Goal: Task Accomplishment & Management: Manage account settings

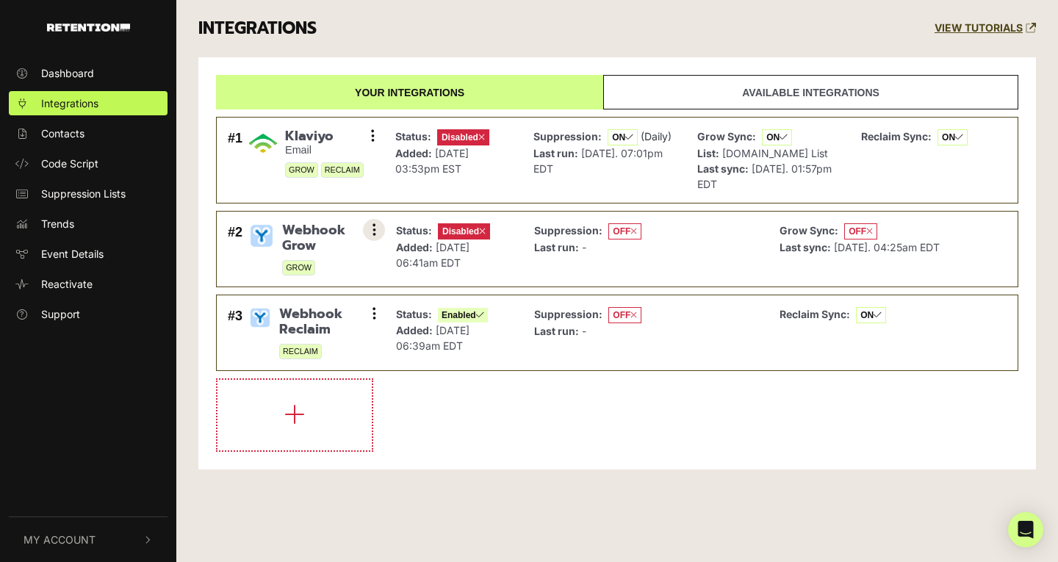
click at [376, 229] on button at bounding box center [374, 230] width 22 height 22
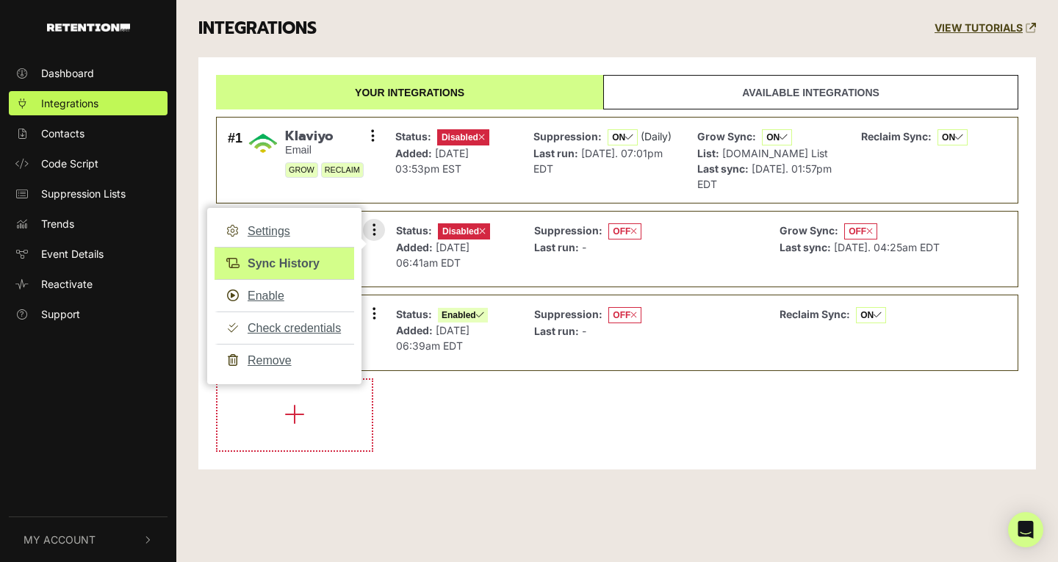
click at [278, 260] on link "Sync History" at bounding box center [285, 263] width 140 height 33
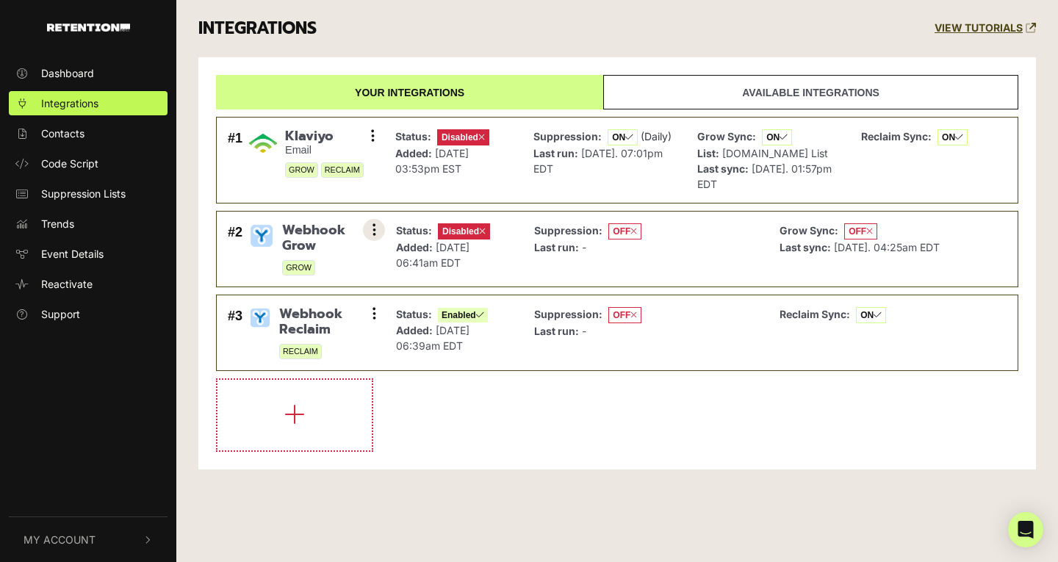
click at [374, 229] on icon at bounding box center [375, 230] width 4 height 15
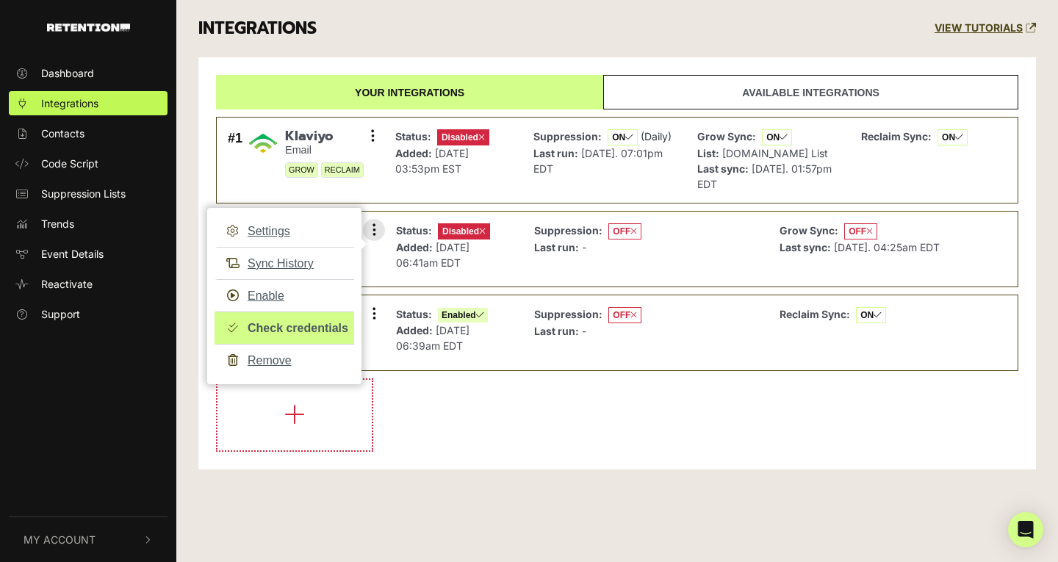
click at [294, 323] on link "Check credentials" at bounding box center [285, 328] width 140 height 33
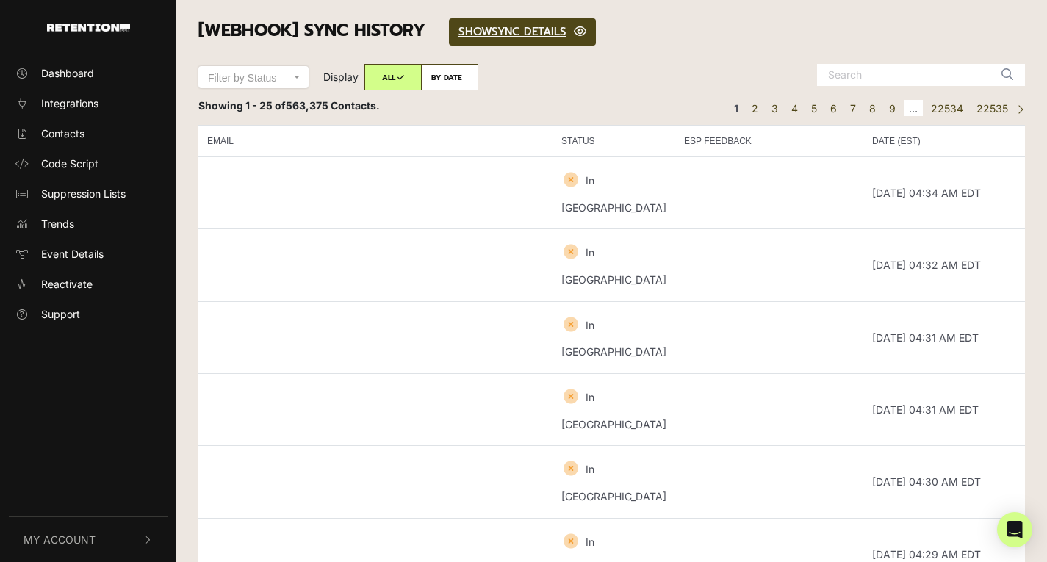
click at [561, 182] on small "In Queue" at bounding box center [613, 194] width 105 height 40
click at [75, 101] on span "Integrations" at bounding box center [69, 103] width 57 height 15
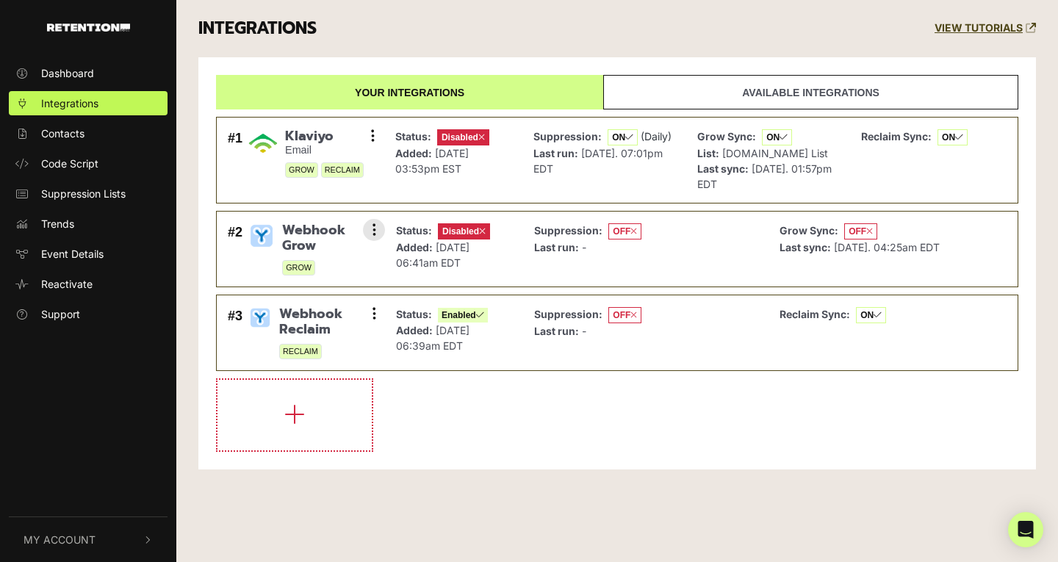
click at [368, 217] on li "#2 Webhook Grow GROW Settings Sync History Enable Check credentials Remove Stat…" at bounding box center [617, 249] width 802 height 76
click at [374, 229] on icon at bounding box center [375, 230] width 4 height 15
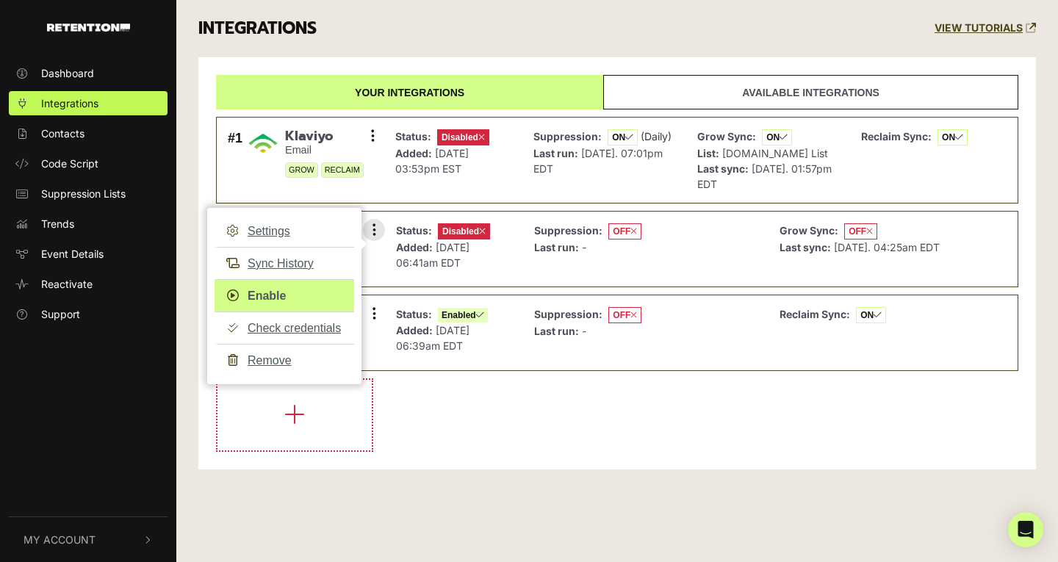
click at [271, 300] on link "Enable" at bounding box center [285, 295] width 140 height 33
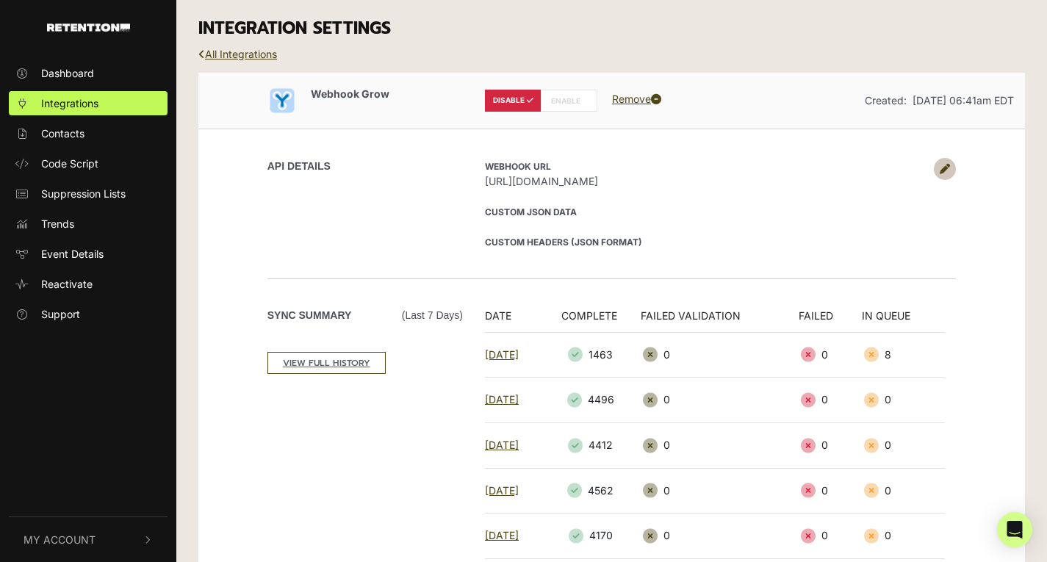
click at [556, 100] on label "ENABLE" at bounding box center [569, 101] width 57 height 22
radio input "false"
radio input "true"
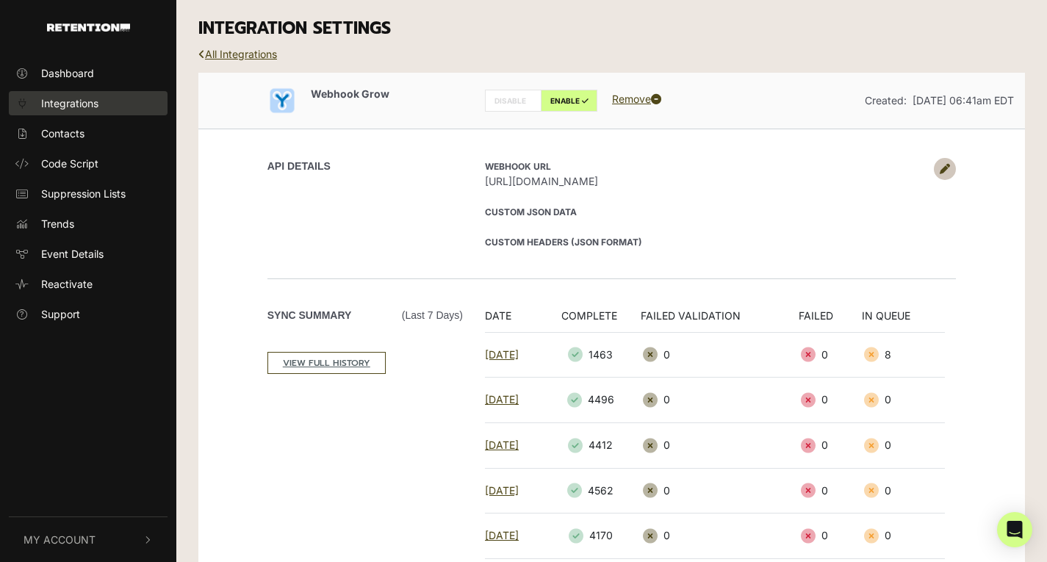
click at [100, 108] on link "Integrations" at bounding box center [88, 103] width 159 height 24
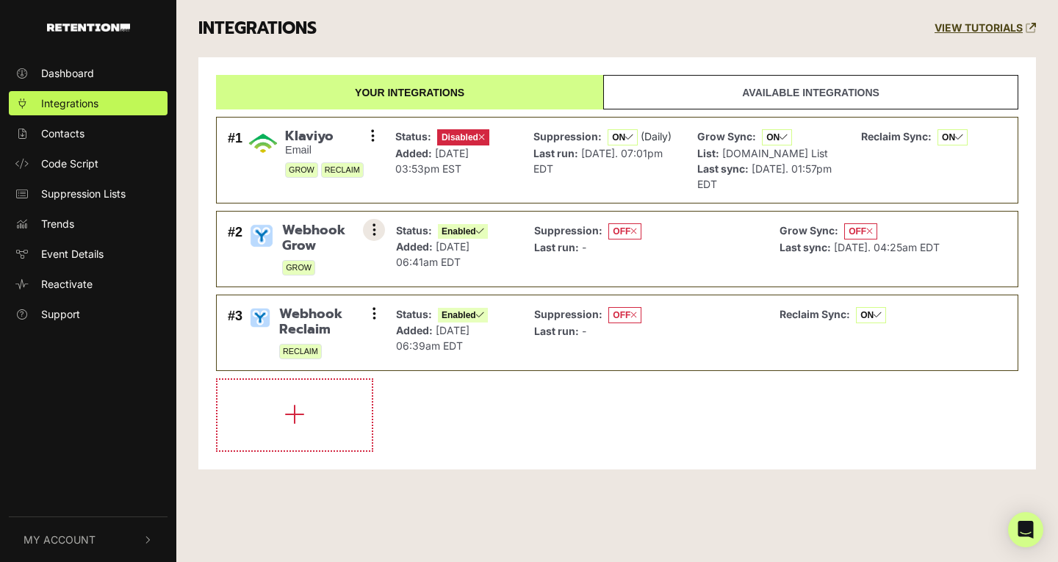
click at [365, 223] on button at bounding box center [374, 230] width 22 height 22
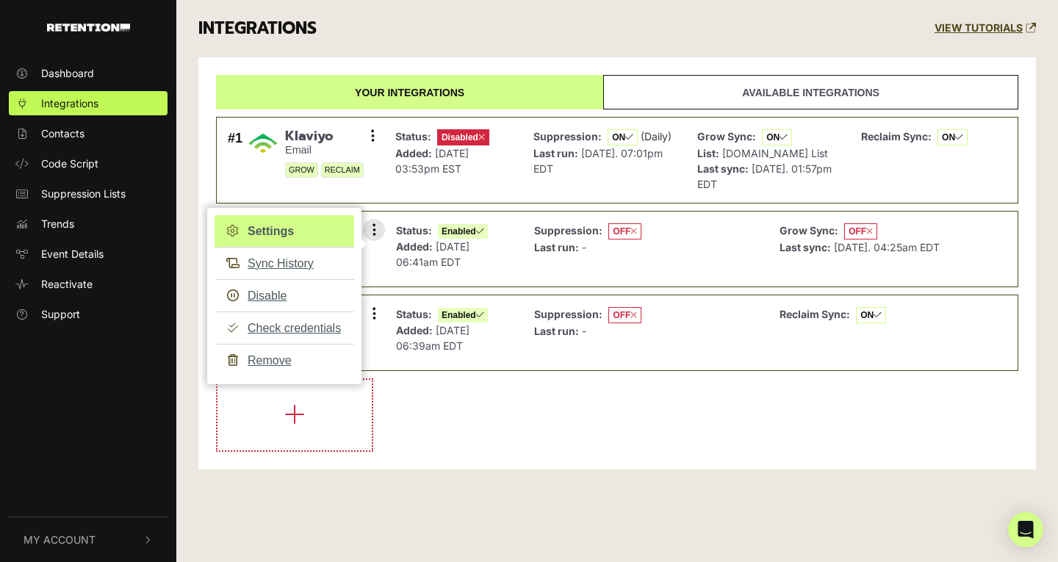
click at [295, 231] on link "Settings" at bounding box center [285, 231] width 140 height 32
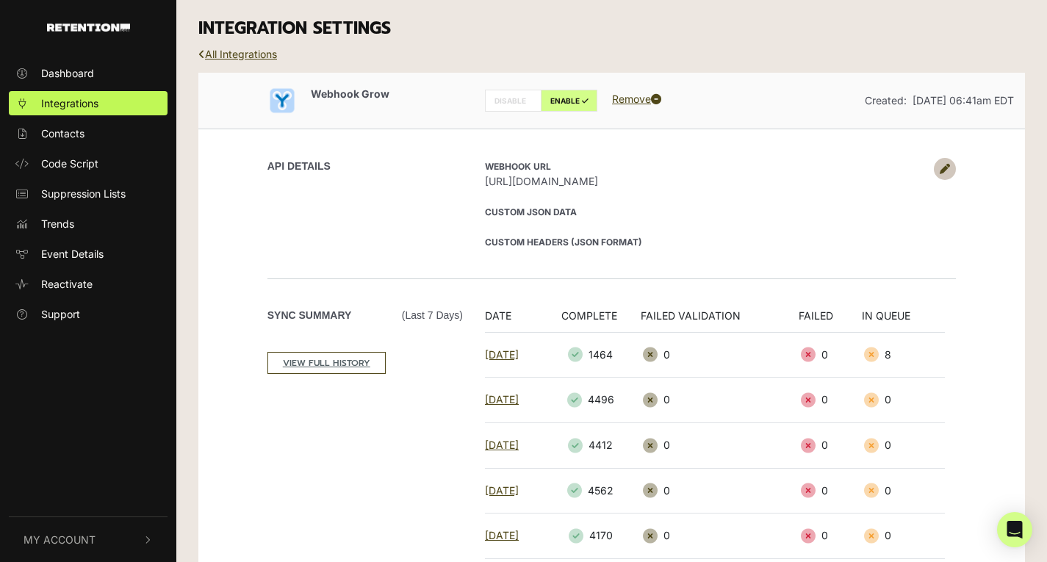
scroll to position [467, 0]
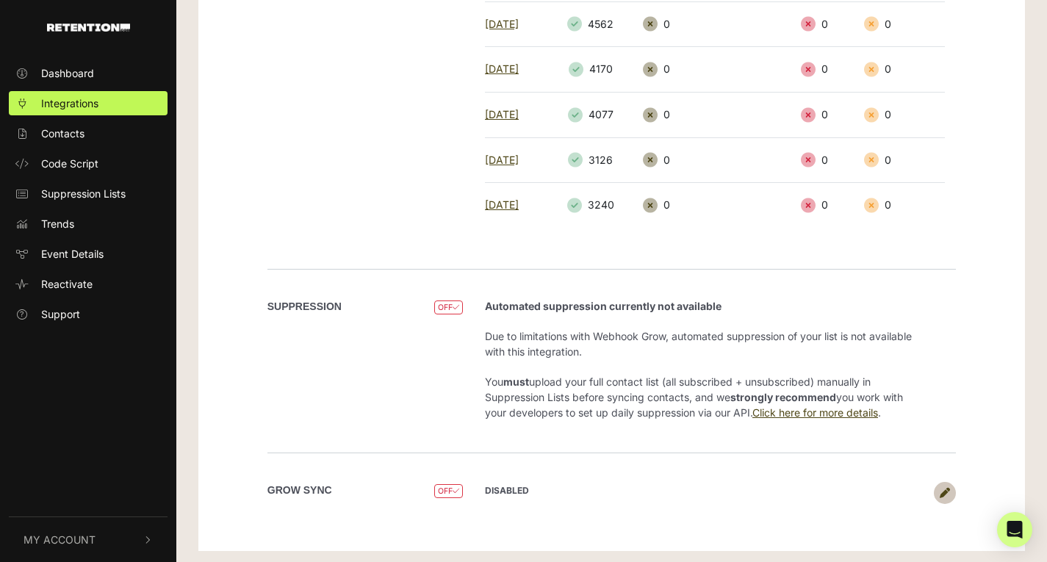
click at [932, 492] on div "DISABLED Upload collected contacts? yes no Sync type Real-Time. Syncs contacts …" at bounding box center [715, 493] width 482 height 22
click at [943, 492] on icon at bounding box center [945, 493] width 10 height 10
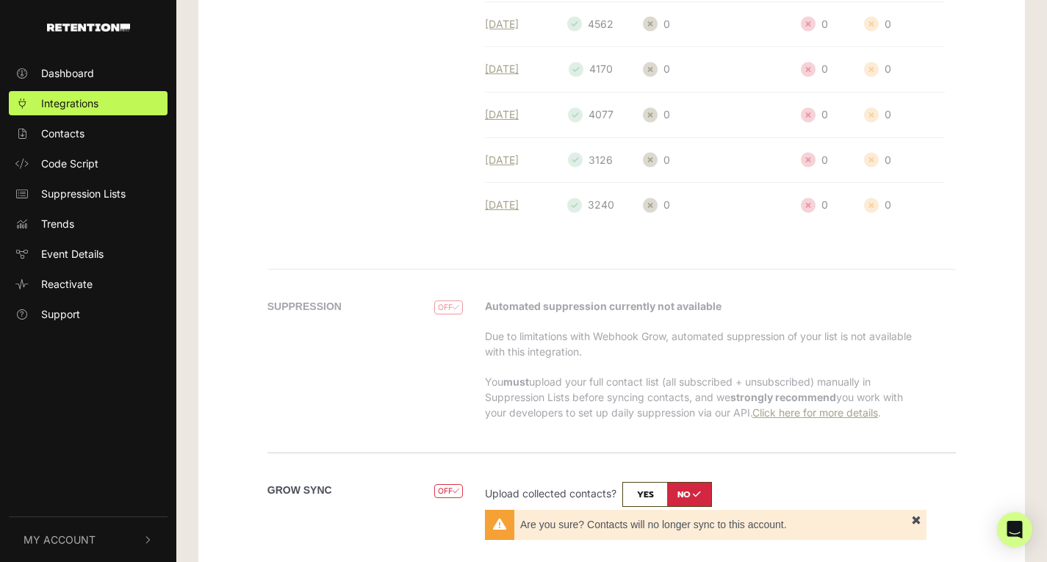
click at [646, 482] on input "checkbox" at bounding box center [667, 494] width 90 height 25
checkbox input "true"
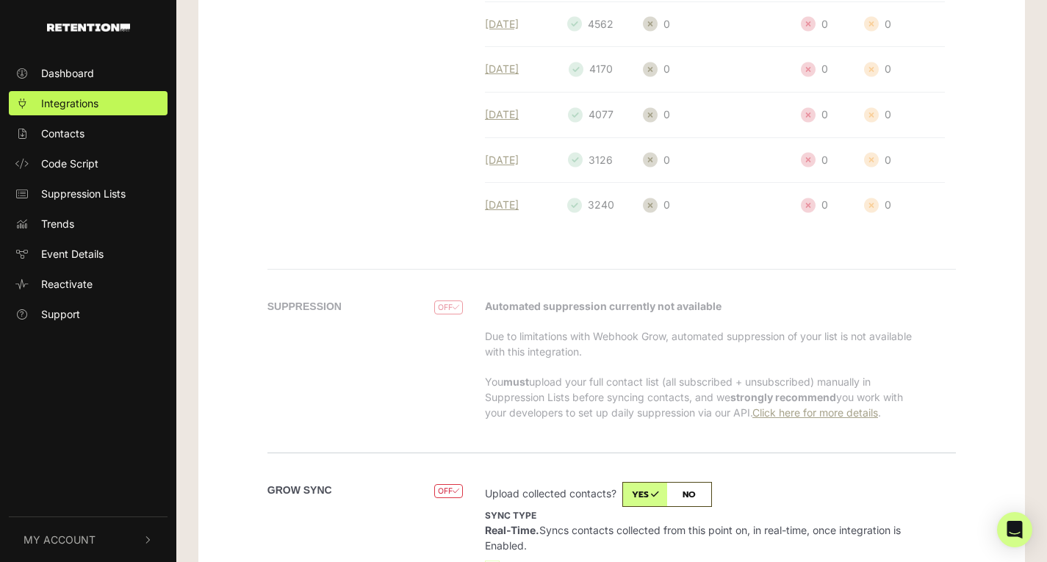
scroll to position [602, 0]
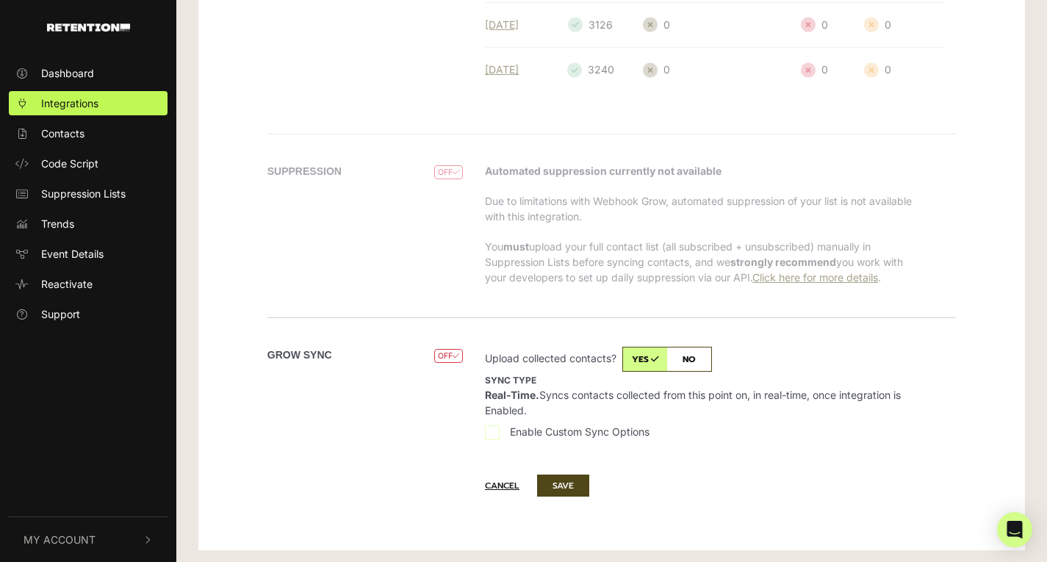
click at [565, 494] on div "Cancel SAVE" at bounding box center [715, 485] width 482 height 35
click at [565, 490] on button "SAVE" at bounding box center [563, 486] width 52 height 22
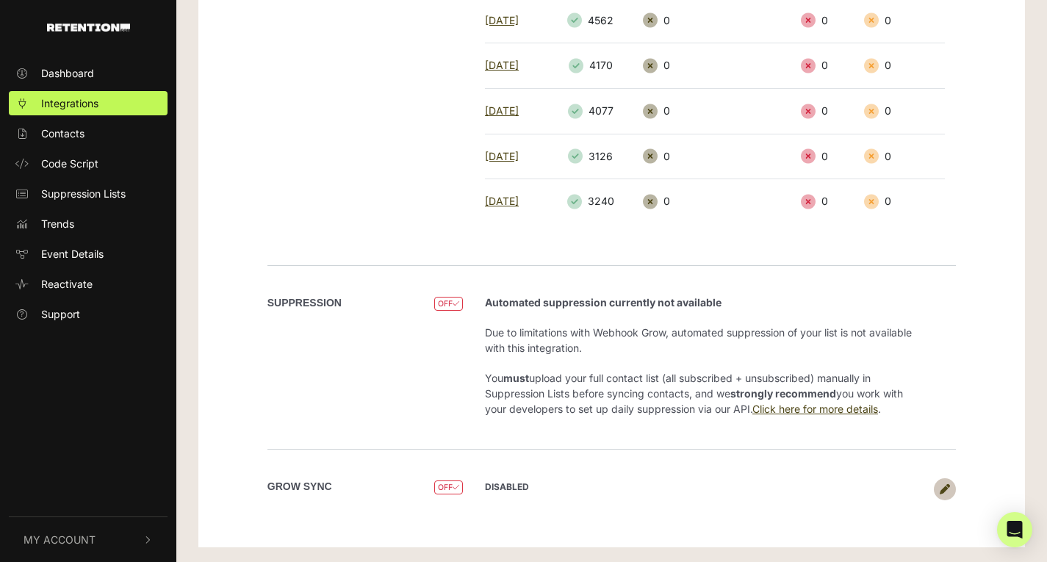
scroll to position [467, 0]
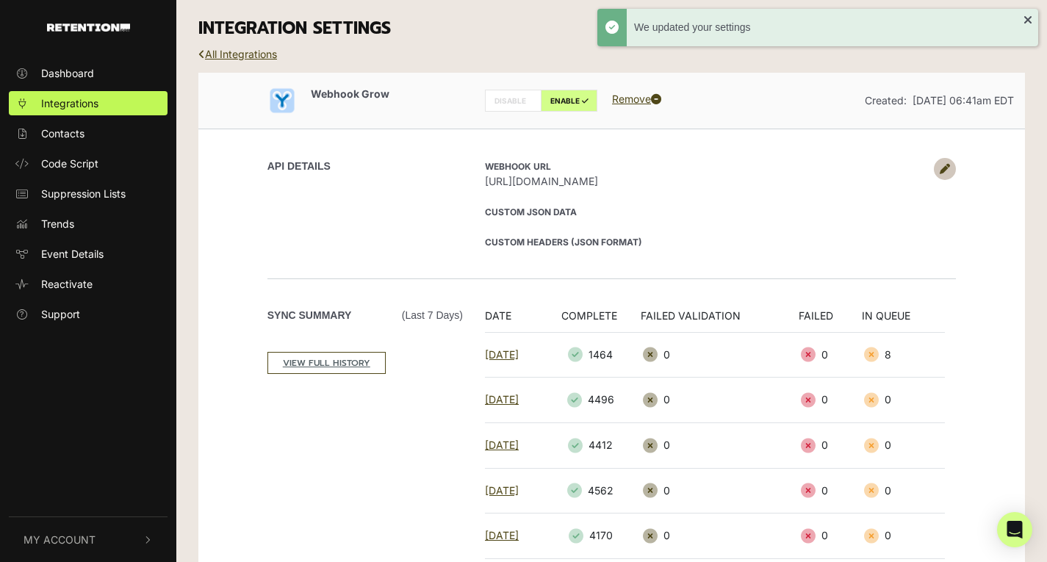
click at [248, 33] on h3 "INTEGRATION SETTINGS" at bounding box center [611, 28] width 827 height 21
click at [248, 46] on div "INTEGRATION SETTINGS" at bounding box center [611, 28] width 849 height 57
click at [248, 47] on div "INTEGRATION SETTINGS" at bounding box center [611, 28] width 849 height 57
click at [248, 49] on link "All Integrations" at bounding box center [237, 54] width 79 height 12
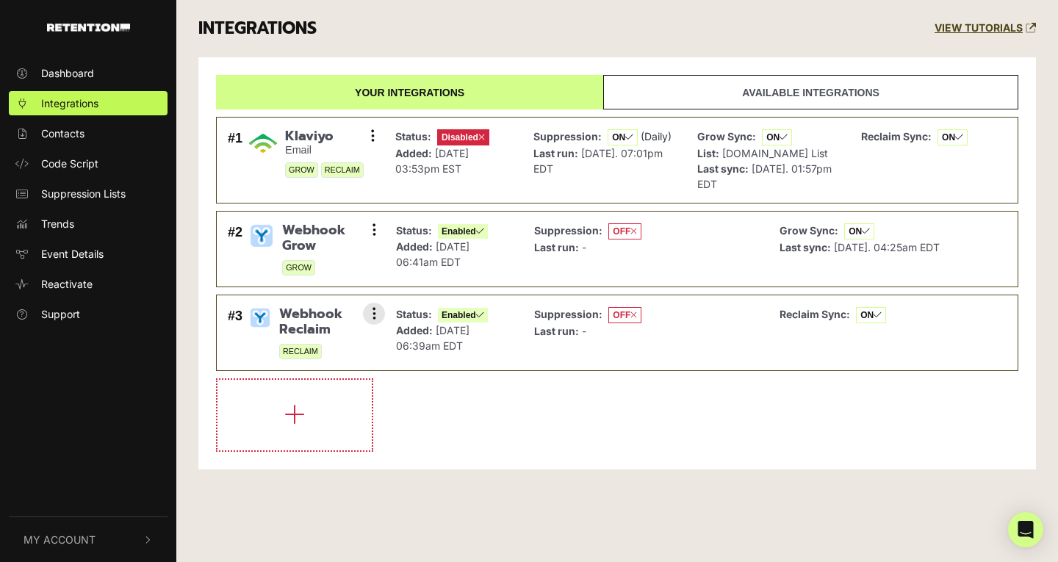
click at [608, 350] on div "Suppression: OFF Last run: -" at bounding box center [587, 332] width 107 height 53
click at [624, 391] on li at bounding box center [617, 414] width 802 height 73
